Goal: Check status: Check status

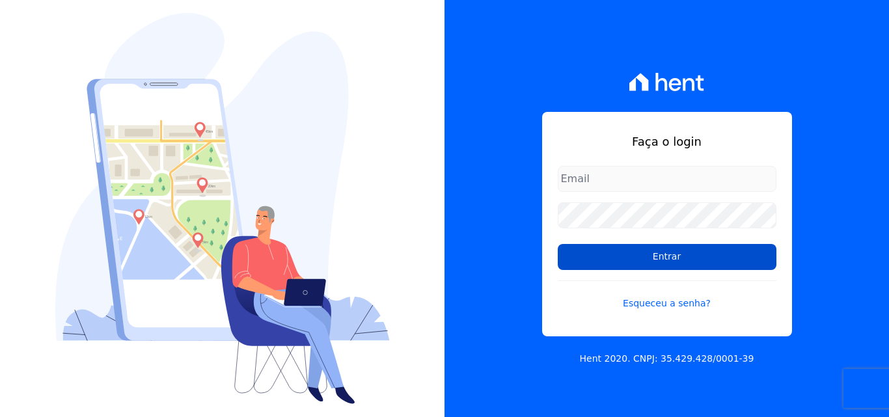
type input "[EMAIL_ADDRESS][DOMAIN_NAME]"
click at [636, 256] on input "Entrar" at bounding box center [667, 257] width 219 height 26
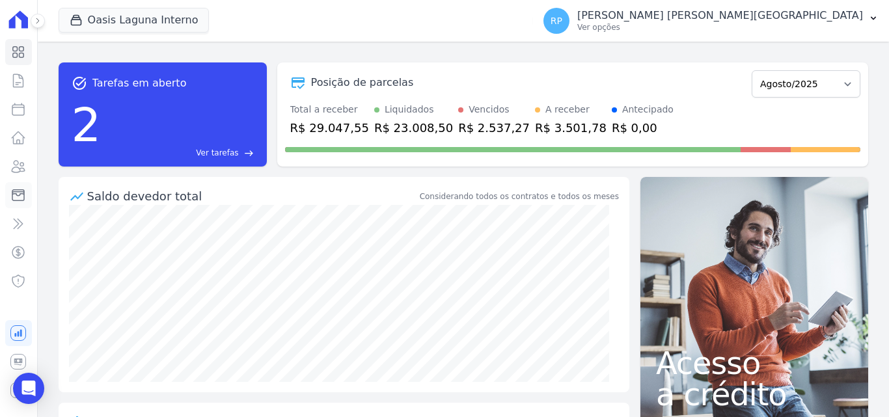
click at [21, 191] on icon at bounding box center [18, 195] width 16 height 16
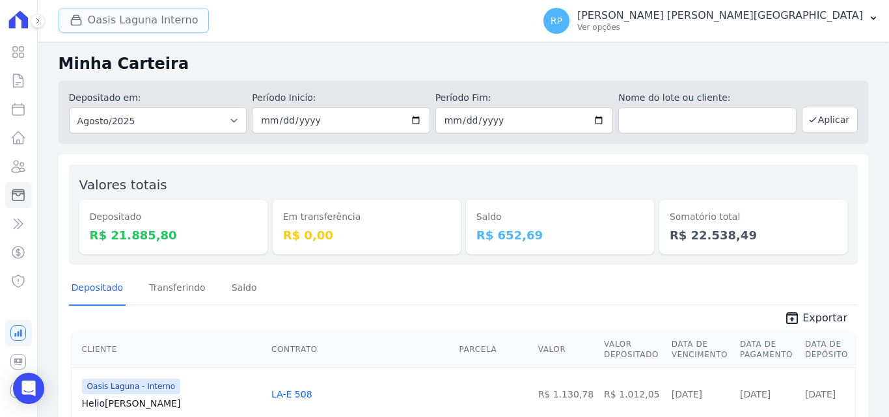
click at [123, 25] on button "Oasis Laguna Interno" at bounding box center [134, 20] width 151 height 25
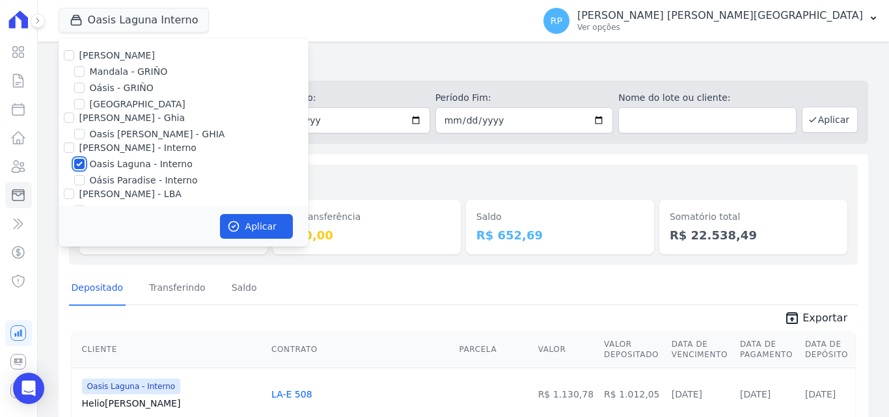
click at [81, 165] on input "Oasis Laguna - Interno" at bounding box center [79, 164] width 10 height 10
checkbox input "false"
click at [84, 85] on input "Oásis - GRIÑO" at bounding box center [79, 88] width 10 height 10
checkbox input "true"
click at [230, 225] on icon "button" at bounding box center [233, 226] width 13 height 13
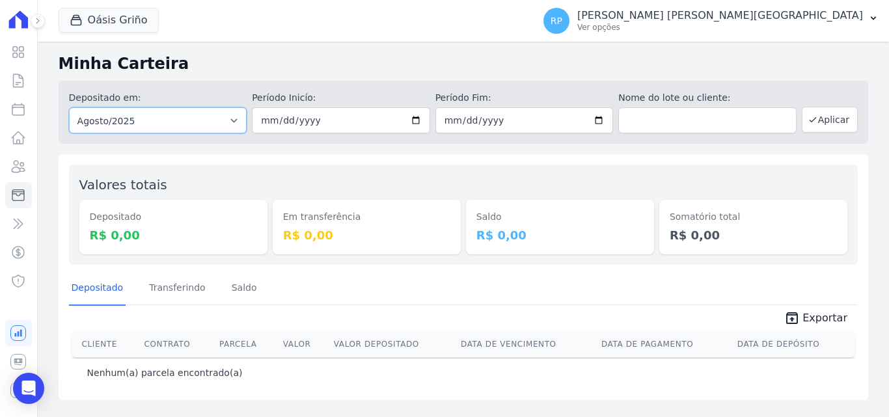
click at [159, 121] on select "Todos os meses Janeiro/2015 Fevereiro/2015 Março/2015 Abril/2015 Maio/2015 Junh…" at bounding box center [158, 120] width 178 height 26
select select "all"
click at [69, 107] on select "Todos os meses Janeiro/2015 Fevereiro/2015 Março/2015 Abril/2015 Maio/2015 Junh…" at bounding box center [158, 120] width 178 height 26
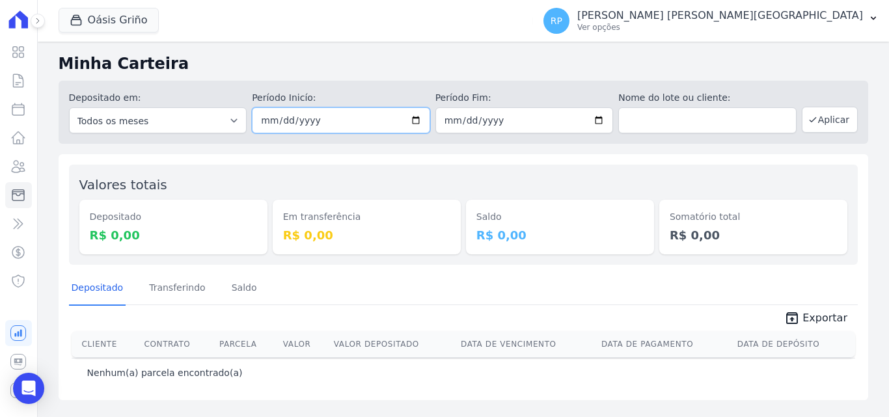
click at [416, 123] on input "date" at bounding box center [341, 120] width 178 height 26
type input "2025-08-22"
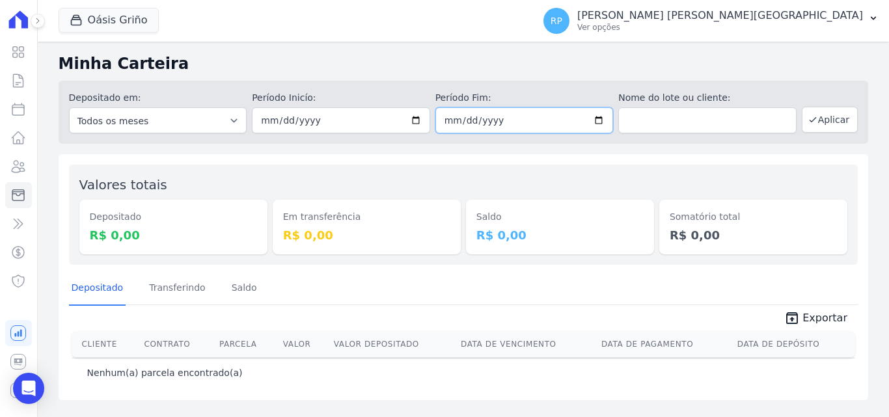
click at [605, 115] on input "date" at bounding box center [524, 120] width 178 height 26
type input "2025-08-22"
click at [847, 116] on button "Aplicar" at bounding box center [830, 120] width 56 height 26
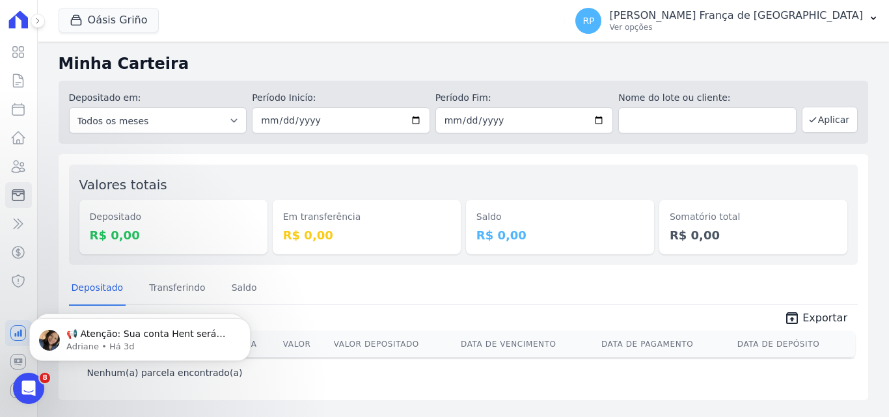
click at [573, 147] on div "Minha Carteira Depositado em: Todos os meses Janeiro/2015 Fevereiro/2015 Março/…" at bounding box center [463, 230] width 851 height 376
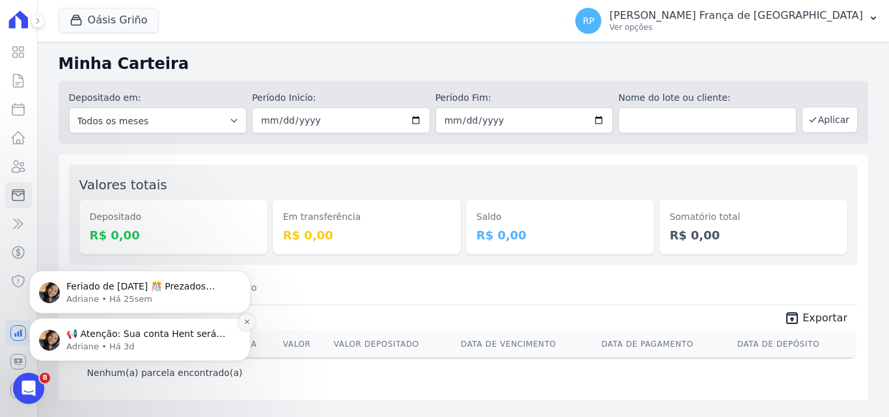
click at [250, 323] on icon "Dismiss notification" at bounding box center [246, 321] width 7 height 7
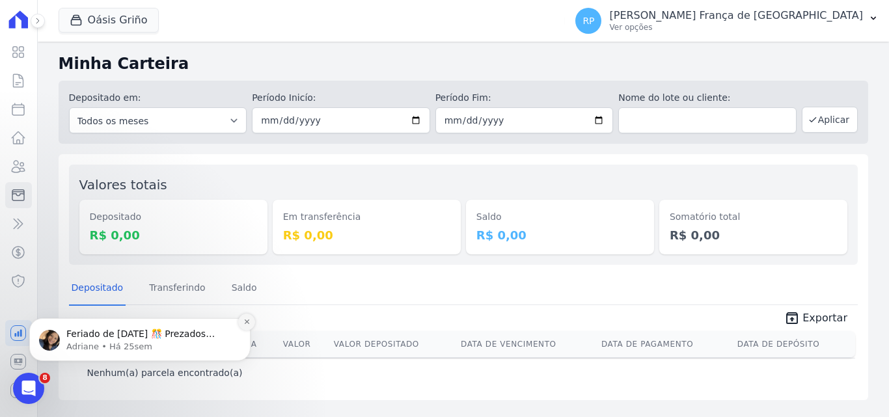
drag, startPoint x: 250, startPoint y: 366, endPoint x: 250, endPoint y: 323, distance: 43.0
click at [250, 323] on icon "Dismiss notification" at bounding box center [246, 321] width 7 height 7
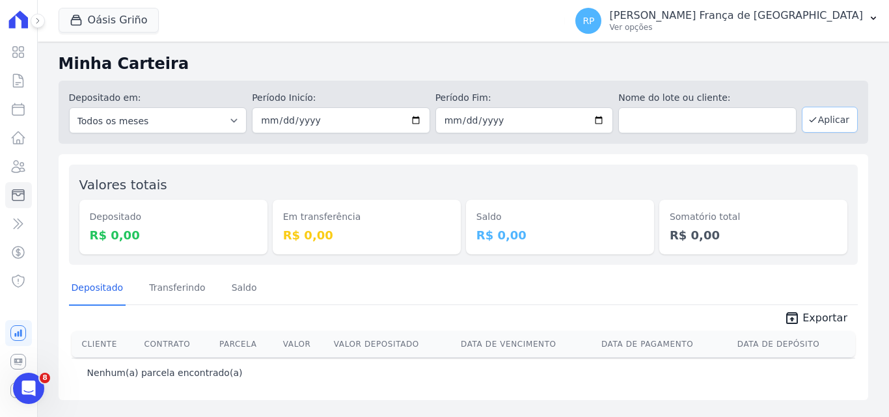
click at [847, 115] on button "Aplicar" at bounding box center [830, 120] width 56 height 26
click at [110, 21] on button "Oásis Griño" at bounding box center [109, 20] width 100 height 25
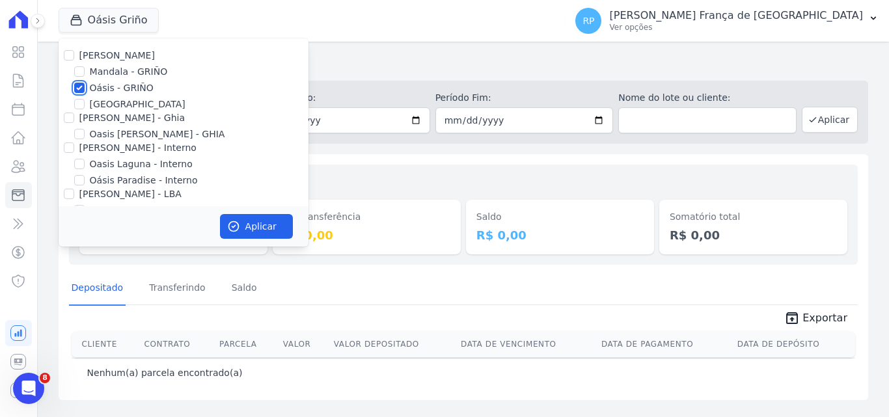
drag, startPoint x: 77, startPoint y: 89, endPoint x: 67, endPoint y: 100, distance: 14.3
click at [76, 89] on input "Oásis - GRIÑO" at bounding box center [79, 88] width 10 height 10
checkbox input "false"
click at [68, 117] on input "Celina Guimaraes - Ghia" at bounding box center [69, 118] width 10 height 10
checkbox input "true"
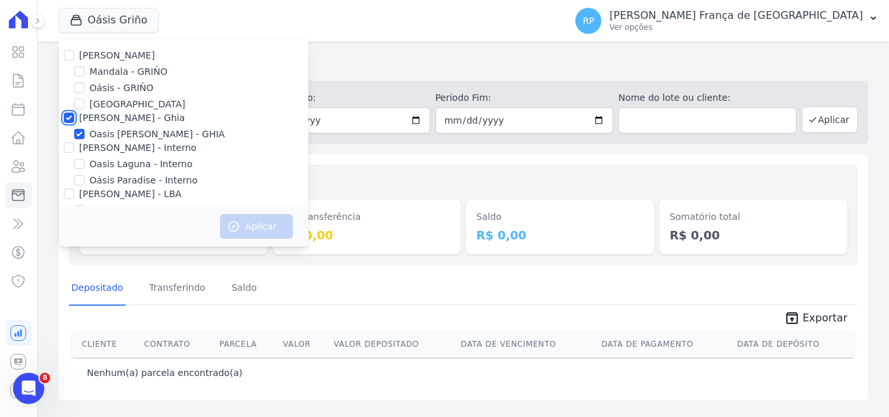
checkbox input "true"
click at [232, 219] on button "Aplicar" at bounding box center [256, 226] width 73 height 25
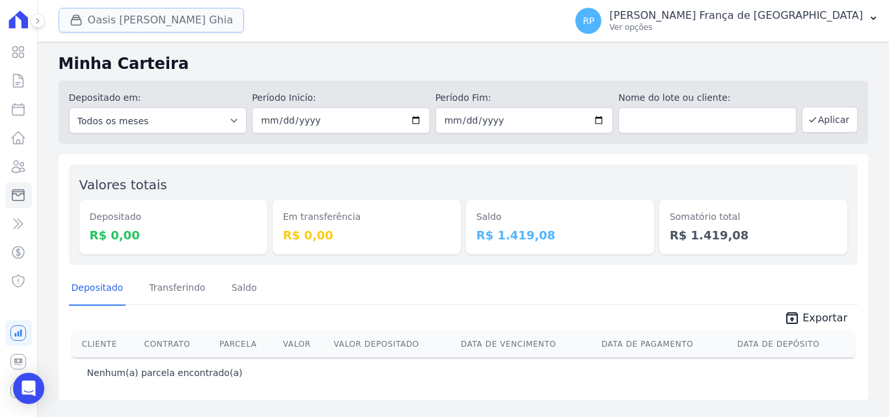
click at [177, 27] on button "Oasis Celina Guimaraes Ghia" at bounding box center [151, 20] width 185 height 25
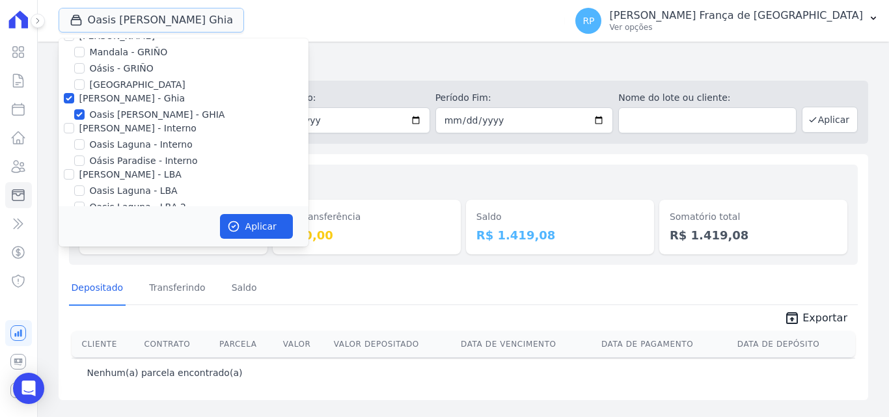
scroll to position [38, 0]
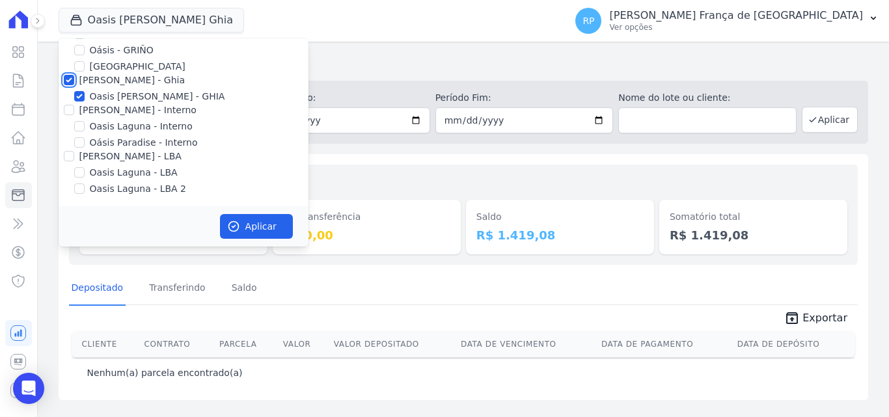
click at [67, 77] on input "Celina Guimaraes - Ghia" at bounding box center [69, 80] width 10 height 10
checkbox input "false"
click at [68, 105] on input "Celina Guimaraes - Interno" at bounding box center [69, 110] width 10 height 10
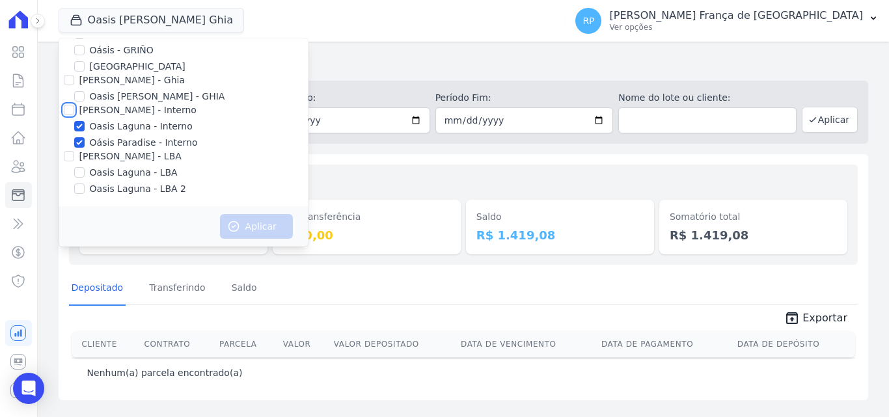
checkbox input "true"
click at [255, 233] on button "Aplicar" at bounding box center [256, 226] width 73 height 25
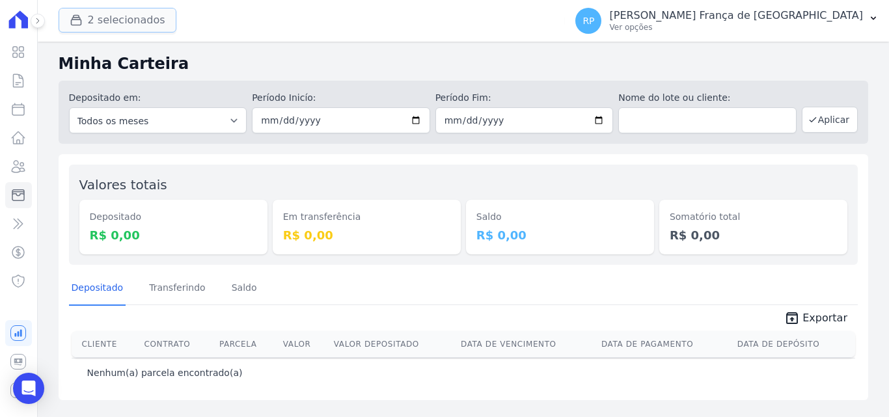
click at [93, 21] on button "2 selecionados" at bounding box center [118, 20] width 118 height 25
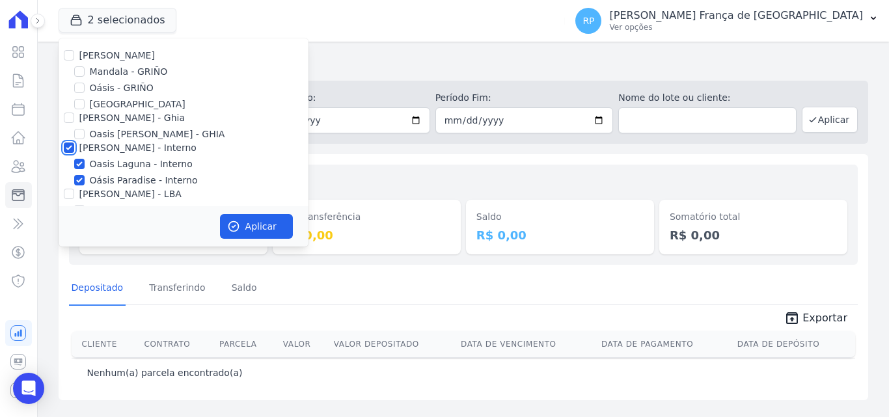
click at [72, 144] on input "Celina Guimaraes - Interno" at bounding box center [69, 148] width 10 height 10
checkbox input "false"
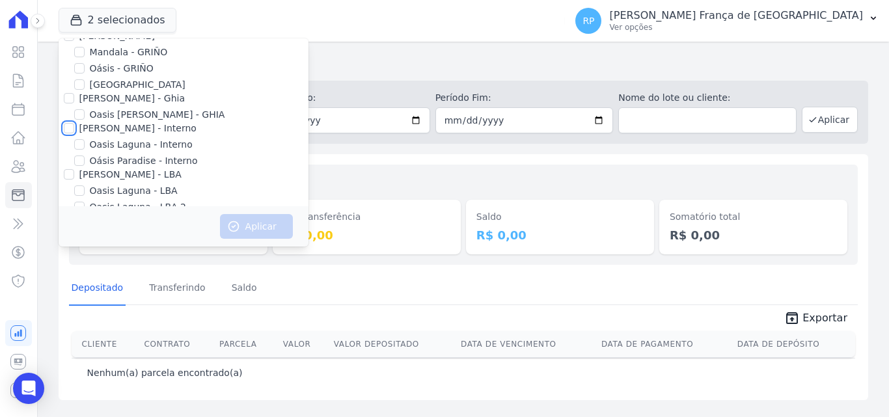
scroll to position [38, 0]
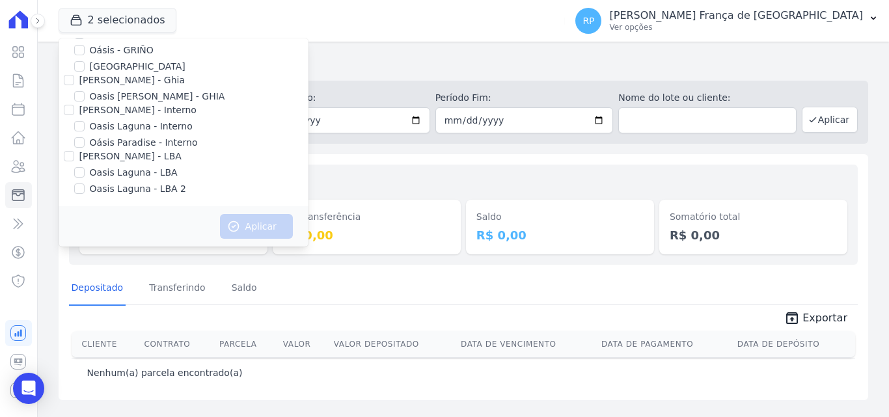
click at [76, 156] on div "Celina Guimaraes - LBA" at bounding box center [184, 157] width 250 height 14
click at [68, 156] on input "Celina Guimaraes - LBA" at bounding box center [69, 156] width 10 height 10
checkbox input "true"
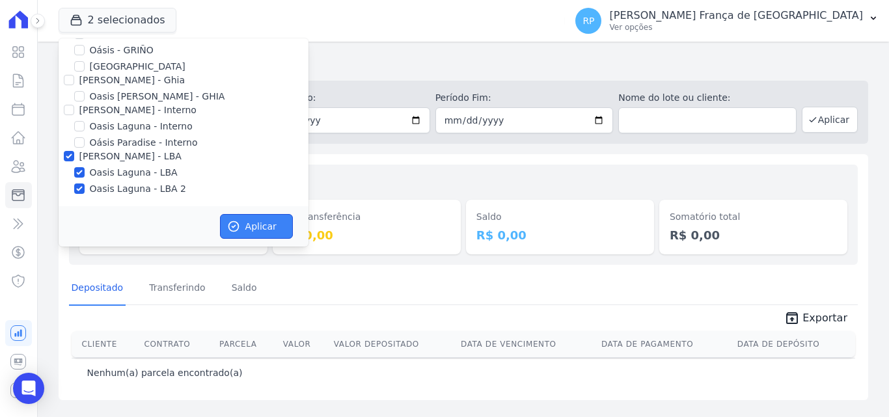
click at [225, 228] on button "Aplicar" at bounding box center [256, 226] width 73 height 25
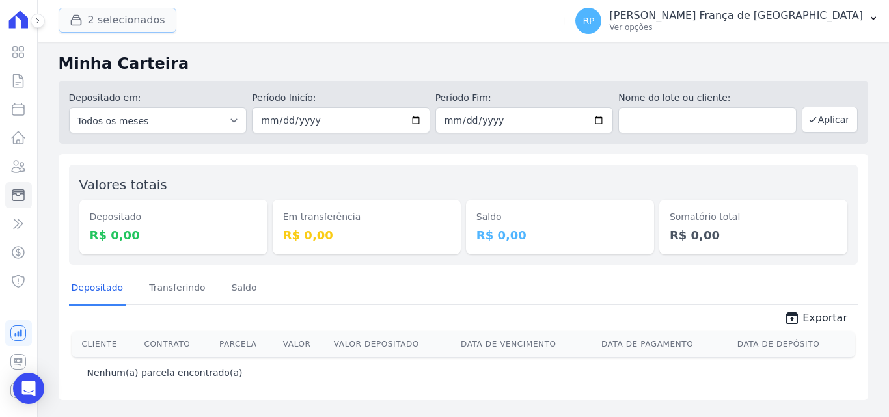
click at [90, 23] on button "2 selecionados" at bounding box center [118, 20] width 118 height 25
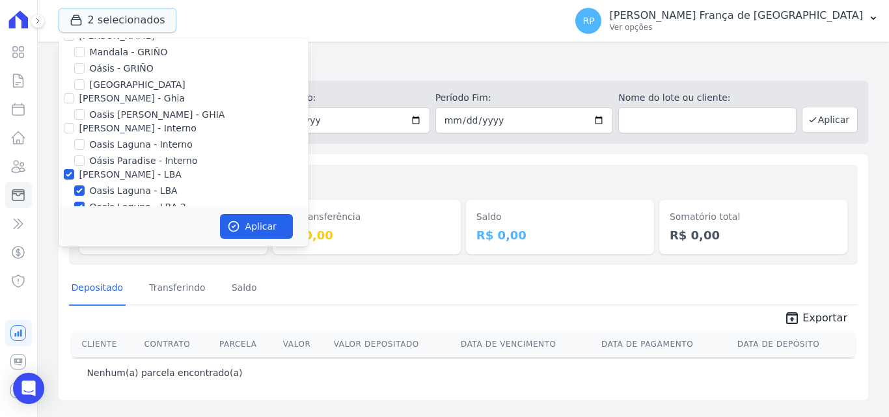
scroll to position [38, 0]
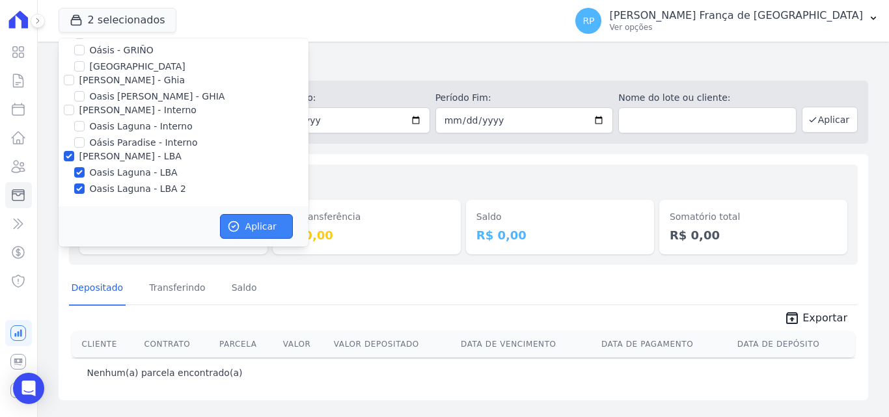
click at [258, 230] on button "Aplicar" at bounding box center [256, 226] width 73 height 25
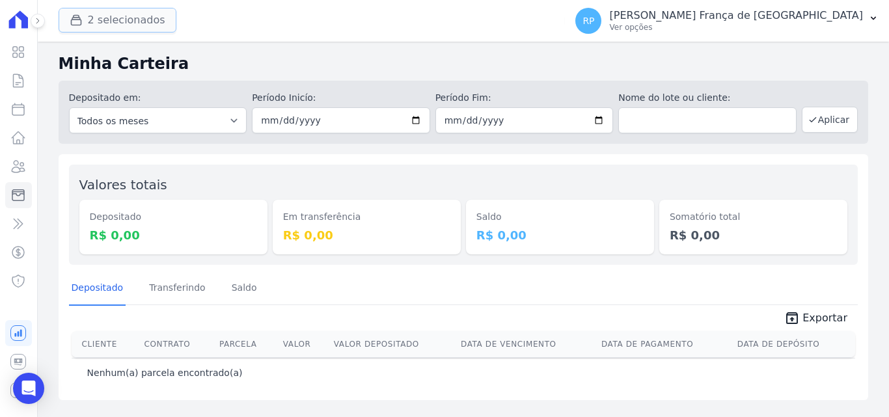
click at [103, 20] on button "2 selecionados" at bounding box center [118, 20] width 118 height 25
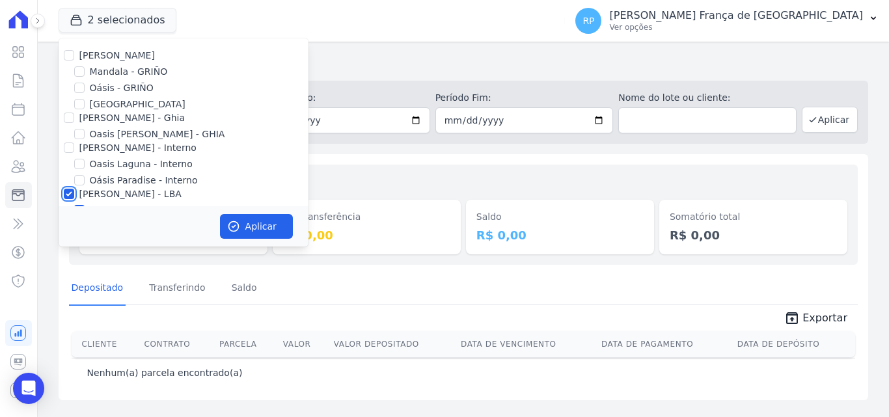
click at [70, 195] on input "Celina Guimaraes - LBA" at bounding box center [69, 194] width 10 height 10
checkbox input "false"
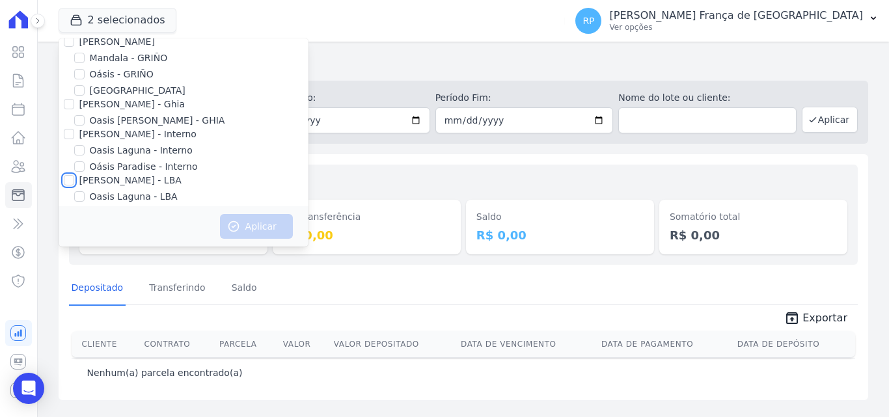
scroll to position [38, 0]
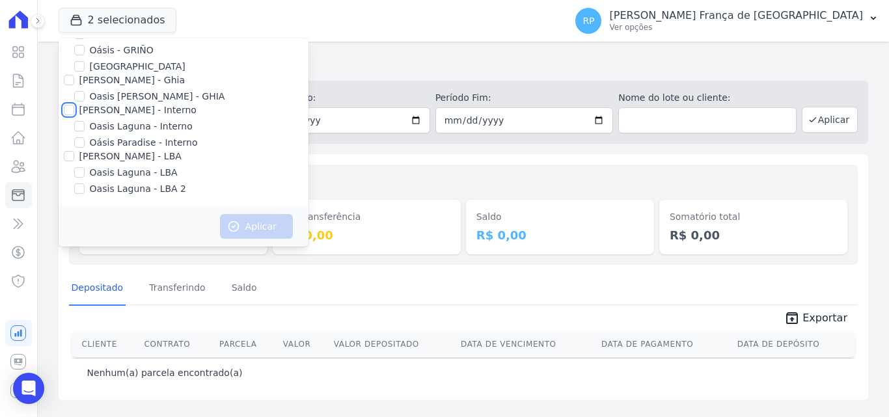
click at [67, 114] on input "Celina Guimaraes - Interno" at bounding box center [69, 110] width 10 height 10
checkbox input "true"
click at [245, 232] on button "Aplicar" at bounding box center [256, 226] width 73 height 25
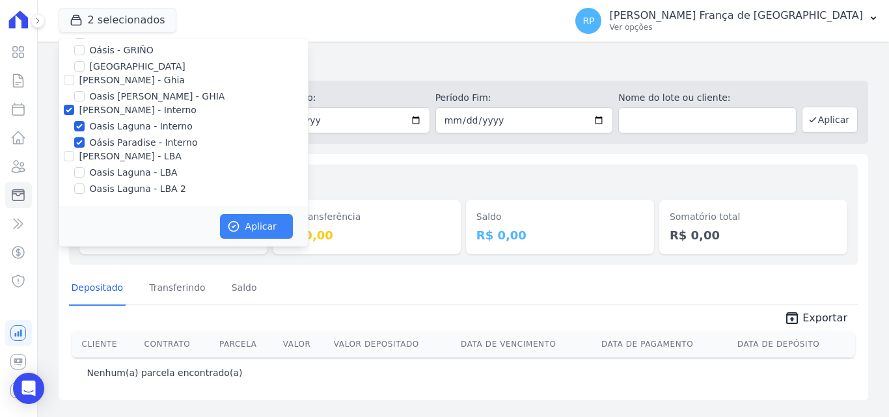
scroll to position [35, 0]
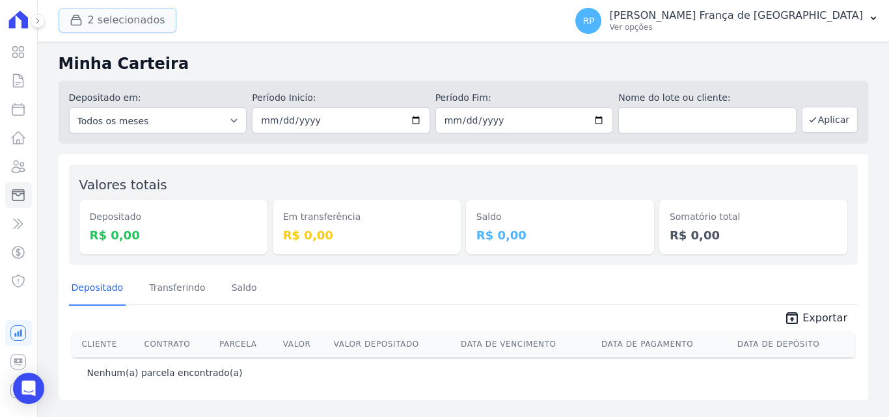
click at [108, 15] on button "2 selecionados" at bounding box center [118, 20] width 118 height 25
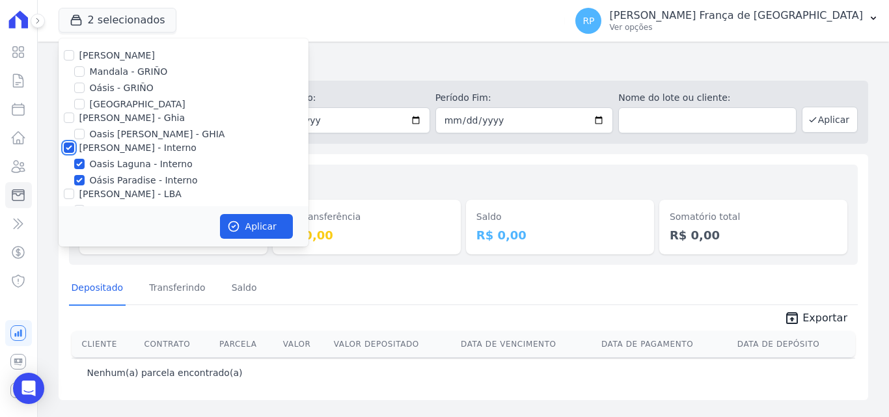
click at [66, 150] on input "Celina Guimaraes - Interno" at bounding box center [69, 148] width 10 height 10
checkbox input "false"
click at [68, 118] on input "Celina Guimaraes - Ghia" at bounding box center [69, 118] width 10 height 10
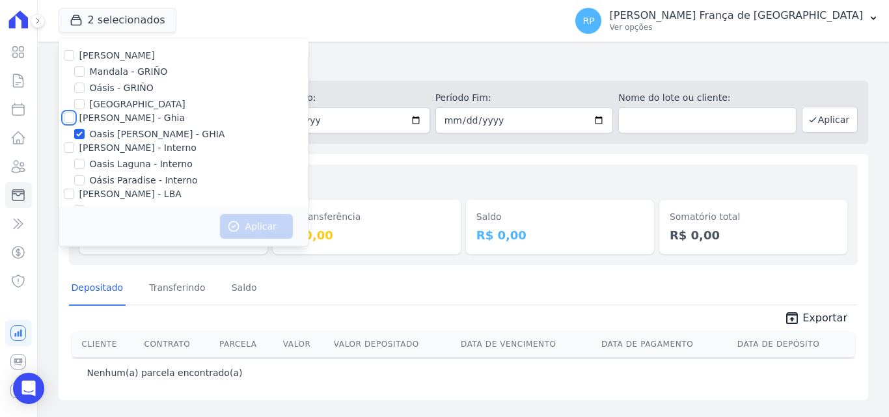
checkbox input "true"
click at [257, 226] on button "Aplicar" at bounding box center [256, 226] width 73 height 25
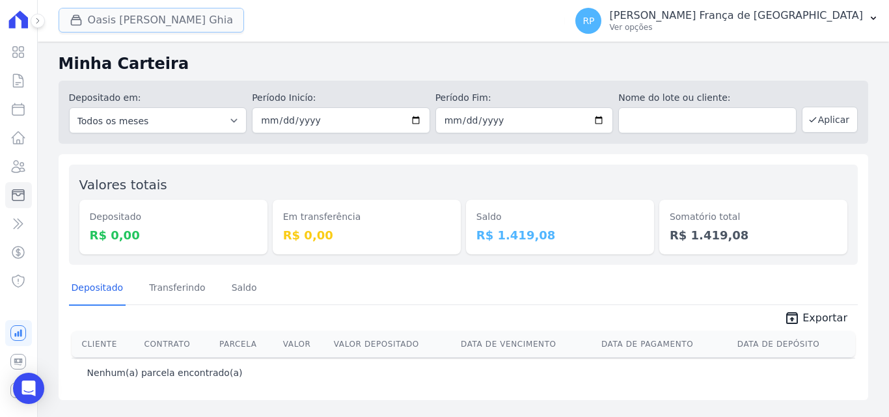
click at [87, 18] on button "Oasis Celina Guimaraes Ghia" at bounding box center [151, 20] width 185 height 25
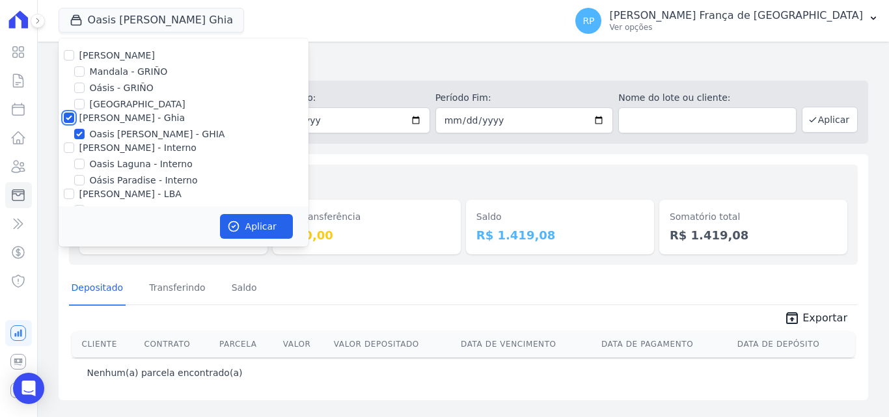
click at [64, 116] on input "Celina Guimaraes - Ghia" at bounding box center [69, 118] width 10 height 10
checkbox input "false"
click at [75, 87] on input "Oásis - GRIÑO" at bounding box center [79, 88] width 10 height 10
checkbox input "true"
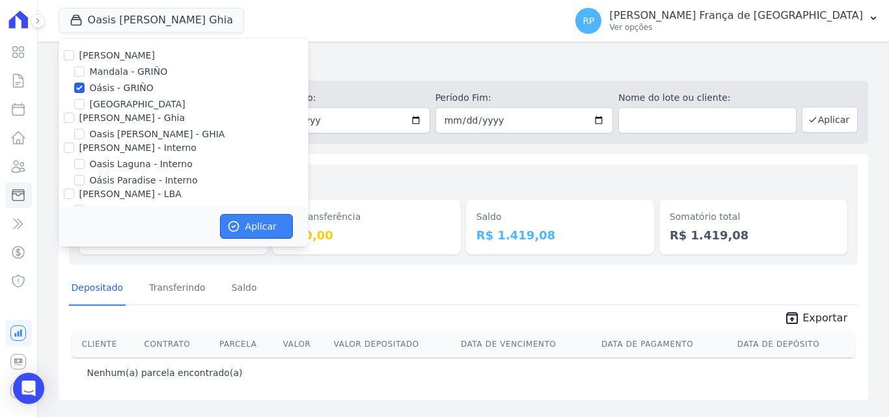
click at [237, 223] on icon "button" at bounding box center [233, 227] width 10 height 10
